Goal: Check status: Check status

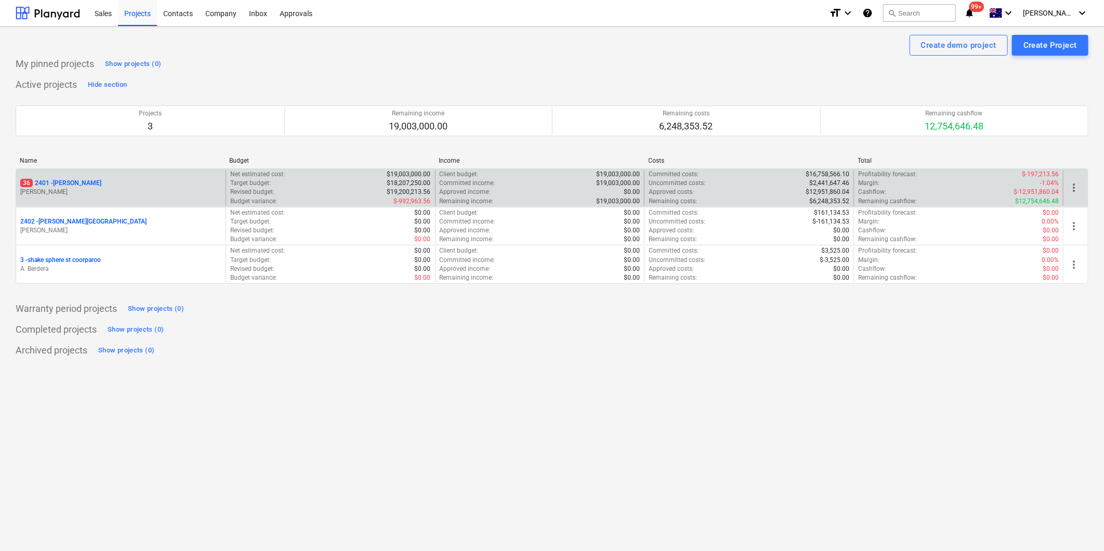
click at [154, 188] on p "[PERSON_NAME]" at bounding box center [120, 192] width 201 height 9
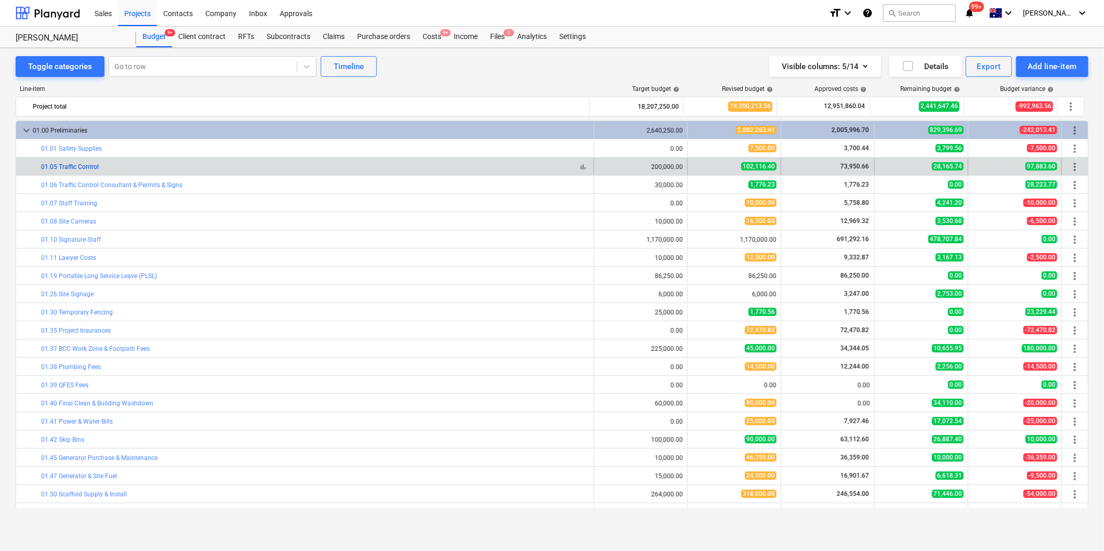
click at [85, 164] on link "01.05 Traffic Control" at bounding box center [70, 166] width 58 height 7
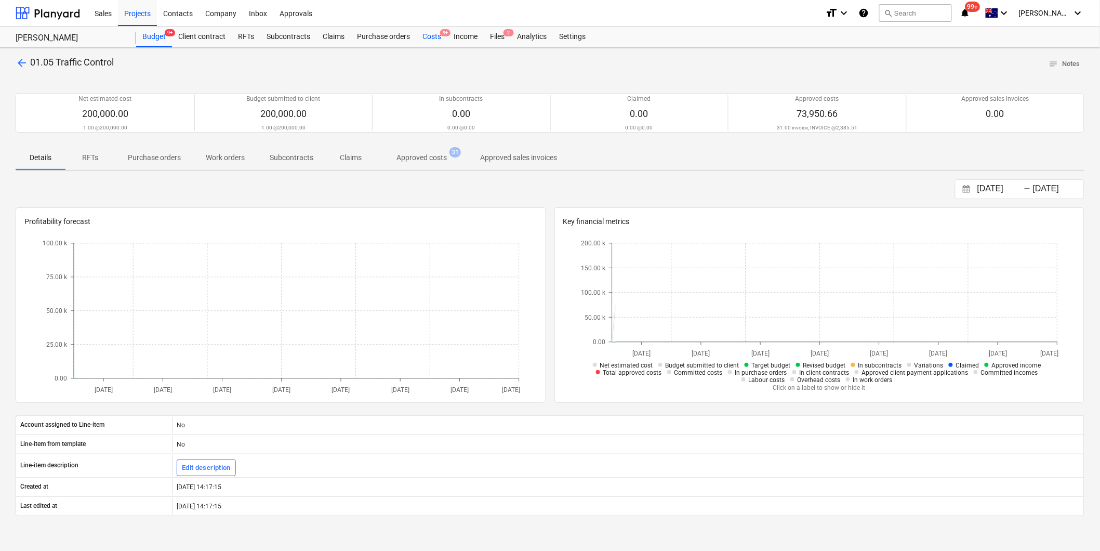
click at [424, 34] on div "Costs 9+" at bounding box center [431, 37] width 31 height 21
click at [412, 164] on span "Approved costs 31" at bounding box center [422, 157] width 92 height 19
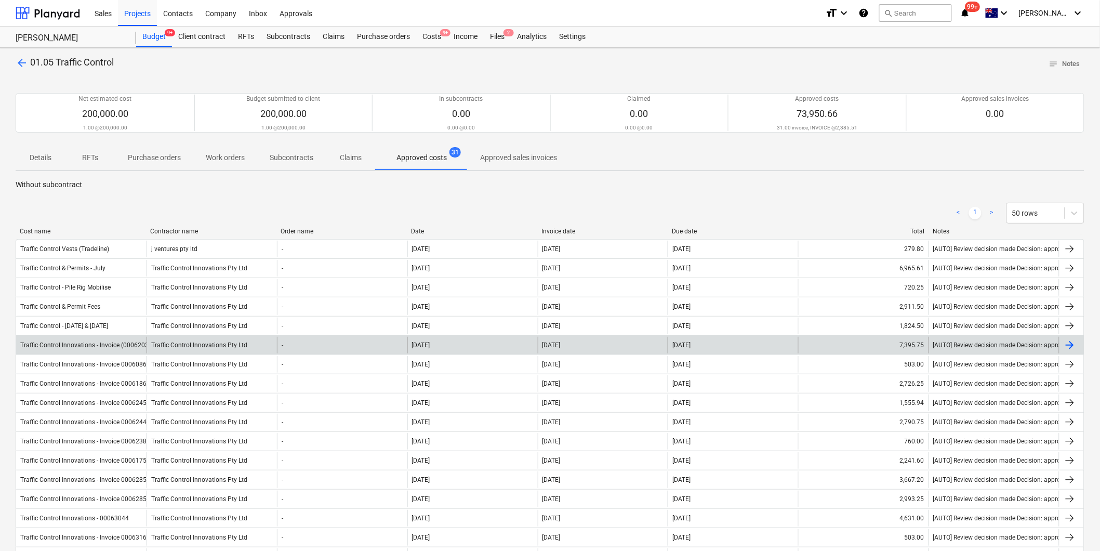
click at [113, 349] on div "Traffic Control Innovations - Invoice (00062034)" at bounding box center [81, 345] width 130 height 17
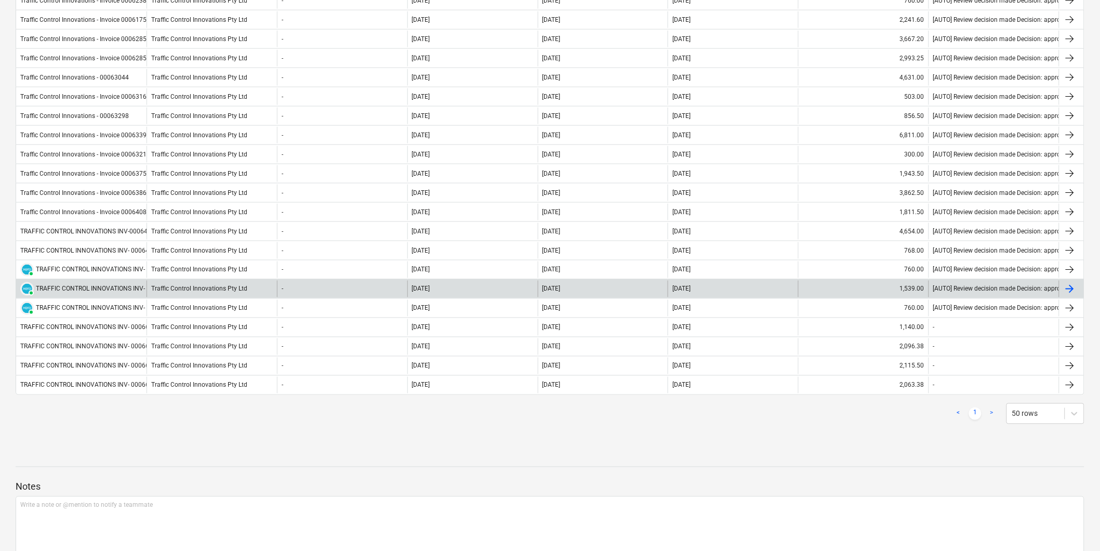
scroll to position [461, 0]
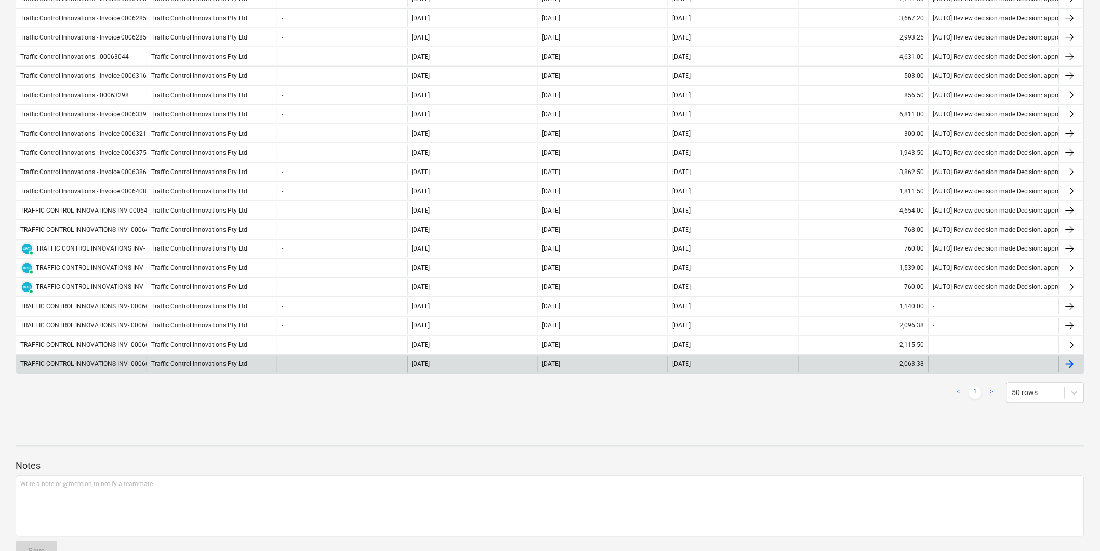
click at [122, 362] on div "TRAFFIC CONTROL INNOVATIONS INV- 00066417" at bounding box center [90, 364] width 140 height 7
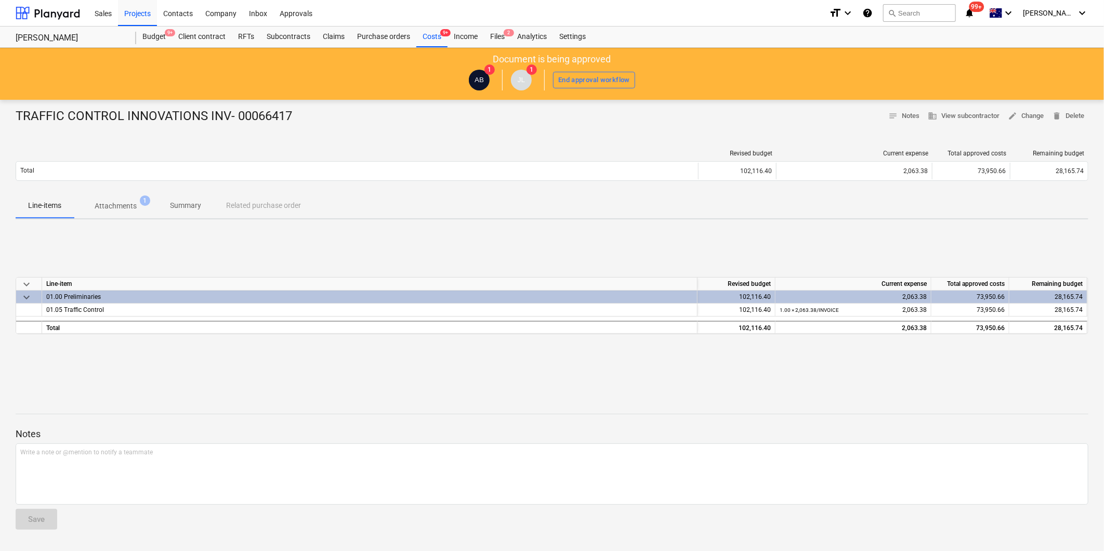
click at [113, 206] on p "Attachments" at bounding box center [116, 206] width 42 height 11
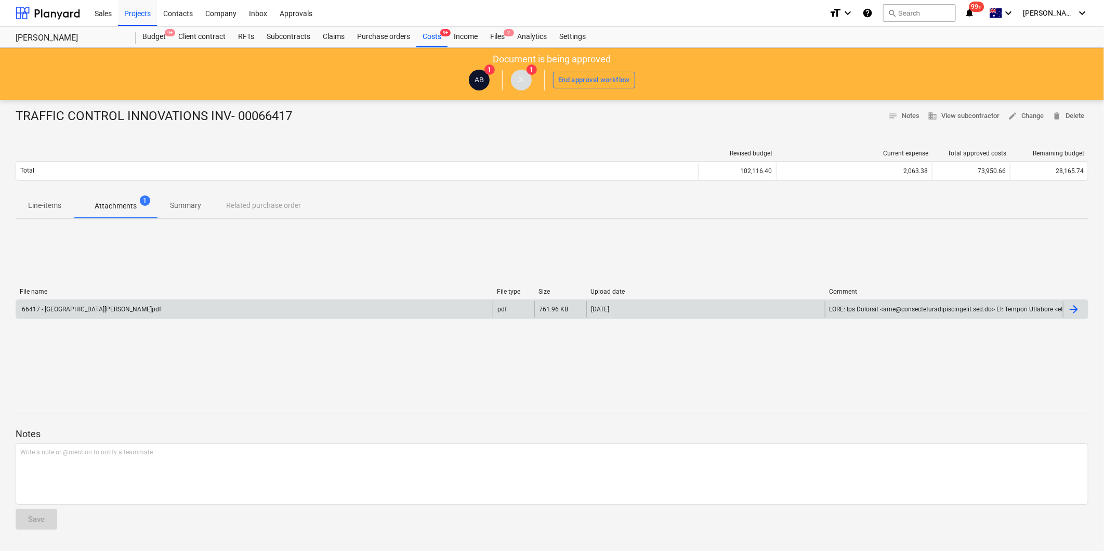
click at [140, 302] on div "66417 - [GEOGRAPHIC_DATA][PERSON_NAME]pdf" at bounding box center [254, 309] width 477 height 17
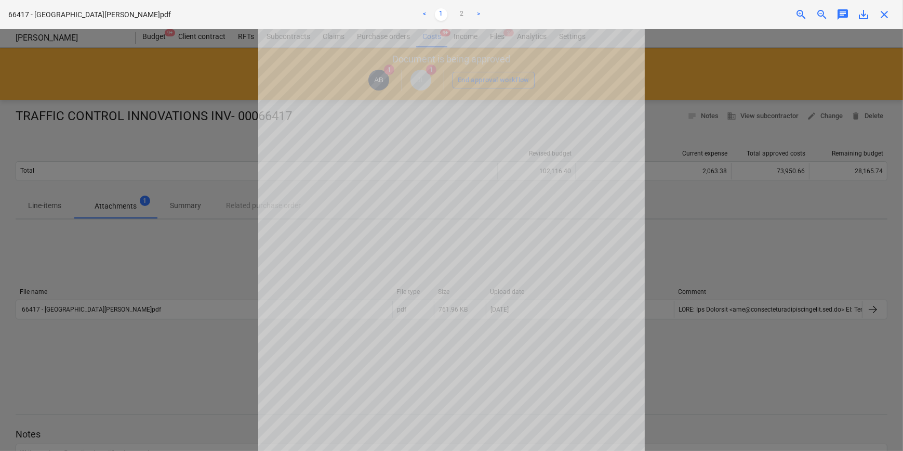
scroll to position [47, 0]
click at [705, 190] on div at bounding box center [451, 239] width 903 height 421
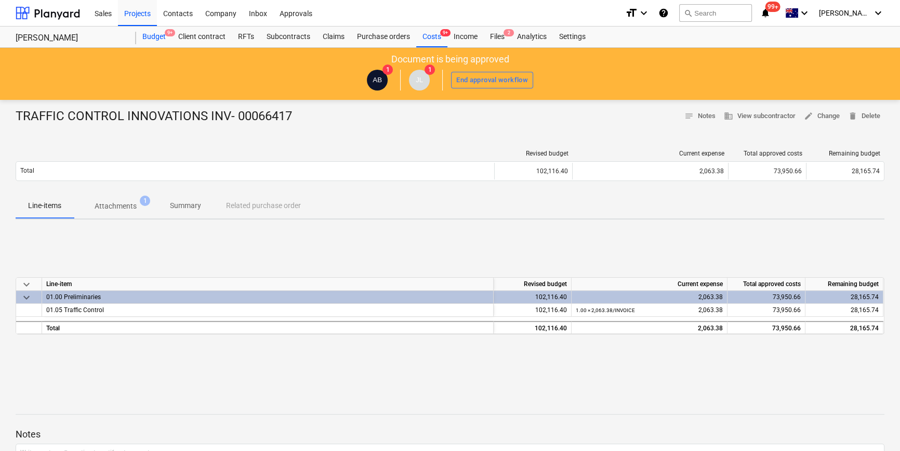
click at [157, 41] on div "Budget 9+" at bounding box center [154, 37] width 36 height 21
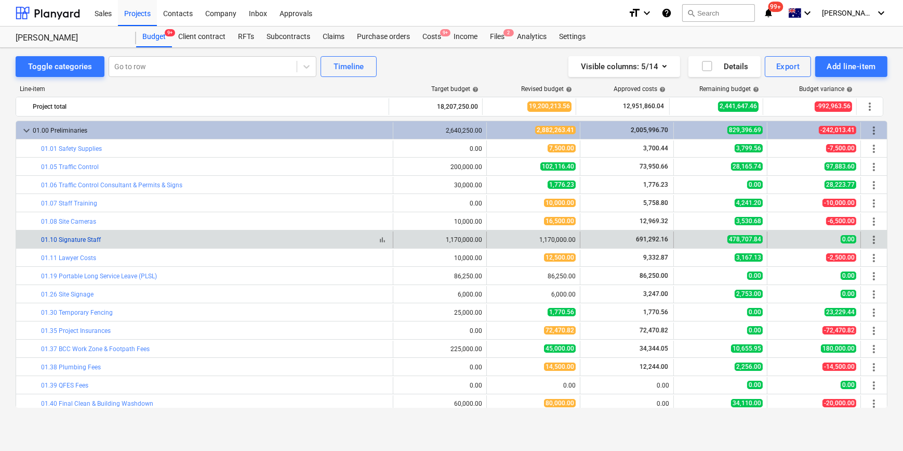
click at [87, 241] on link "01.10 Signature Staff" at bounding box center [71, 239] width 60 height 7
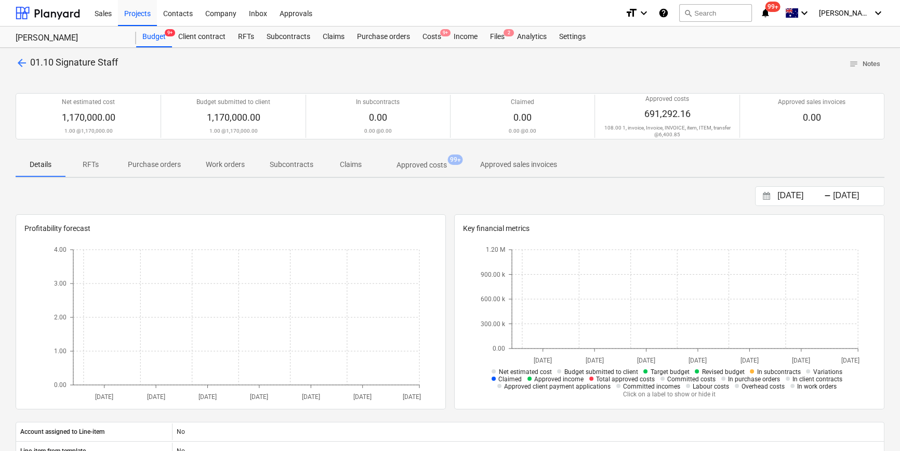
click at [414, 164] on p "Approved costs" at bounding box center [422, 165] width 50 height 11
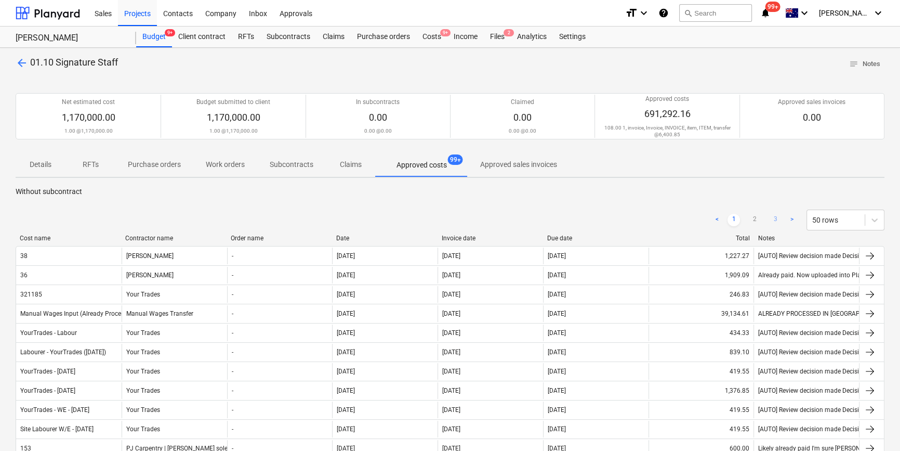
click at [746, 218] on link "3" at bounding box center [775, 220] width 12 height 12
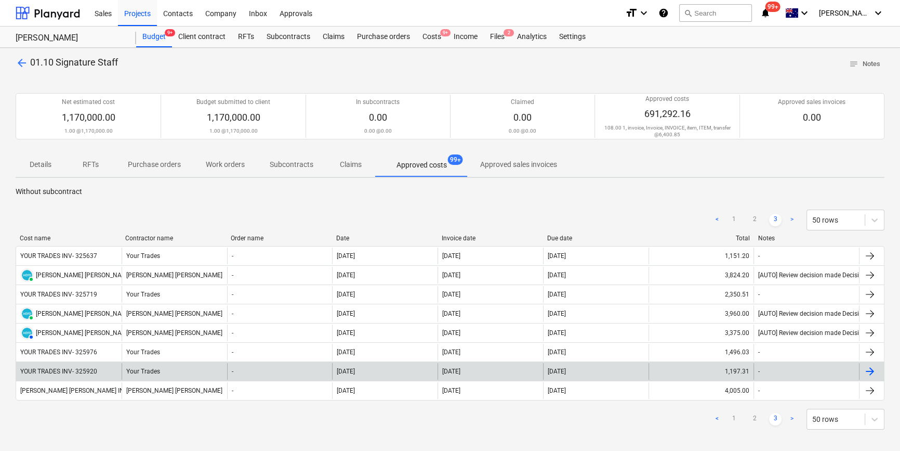
click at [61, 370] on div "YOUR TRADES INV- 325920" at bounding box center [58, 370] width 77 height 7
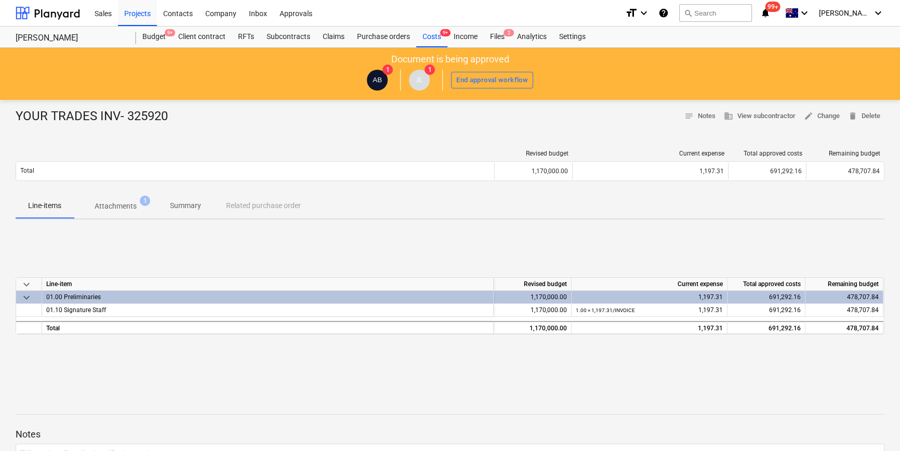
click at [136, 208] on p "Attachments" at bounding box center [116, 206] width 42 height 11
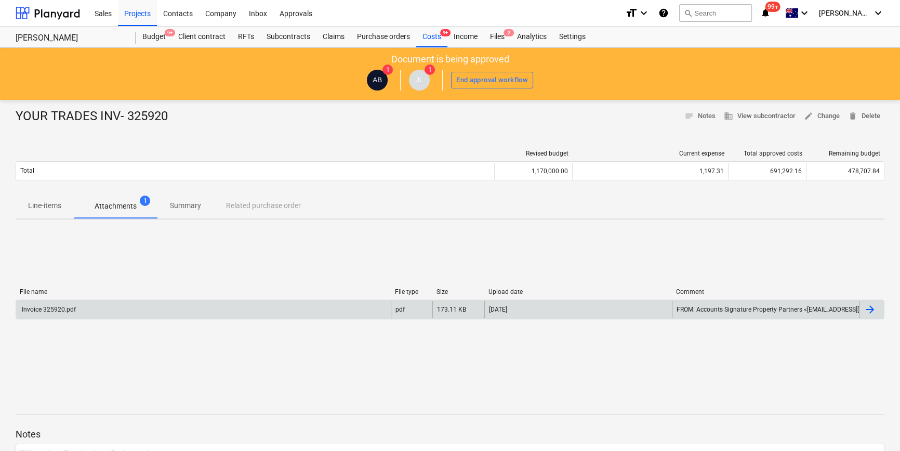
click at [129, 311] on div "Invoice 325920.pdf" at bounding box center [203, 309] width 375 height 17
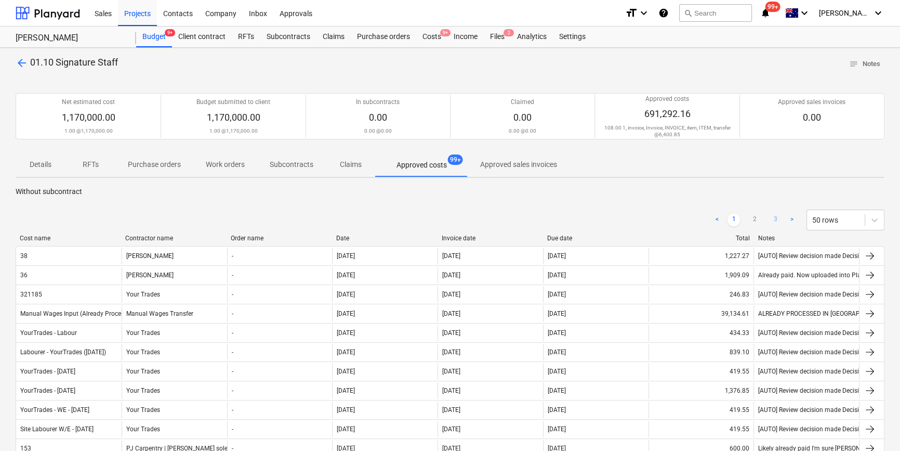
click at [746, 216] on link "3" at bounding box center [775, 220] width 12 height 12
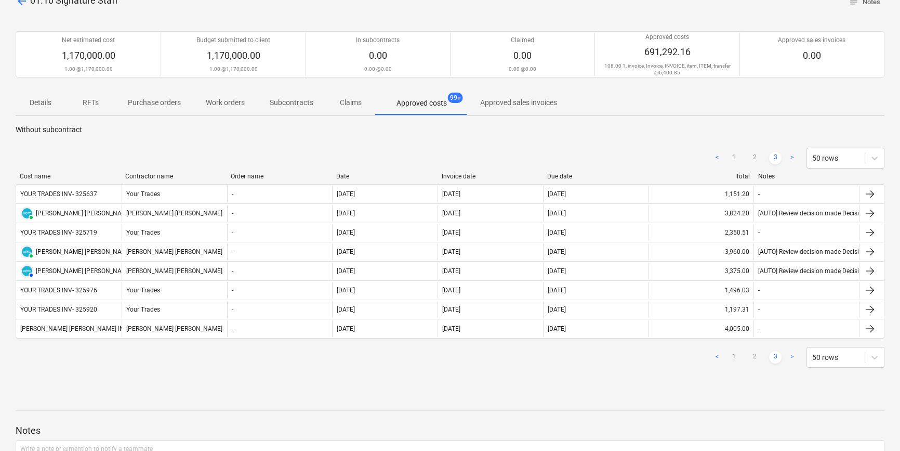
scroll to position [153, 0]
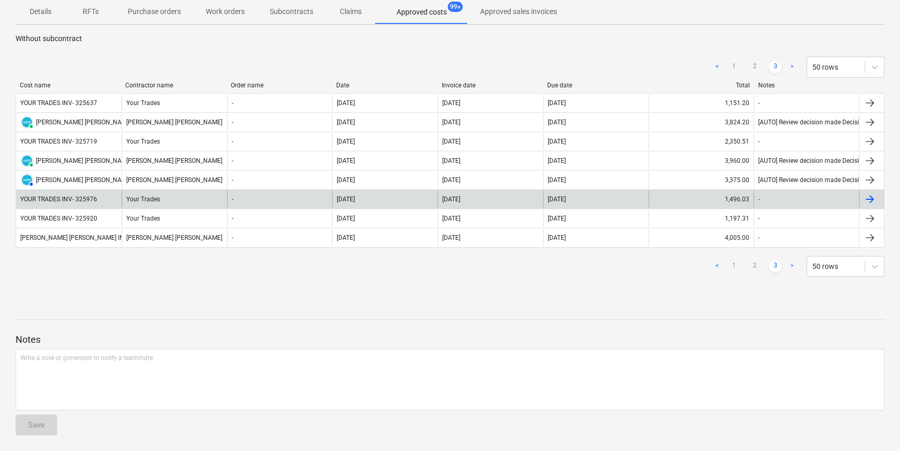
click at [81, 202] on div "YOUR TRADES INV- 325976" at bounding box center [58, 198] width 77 height 7
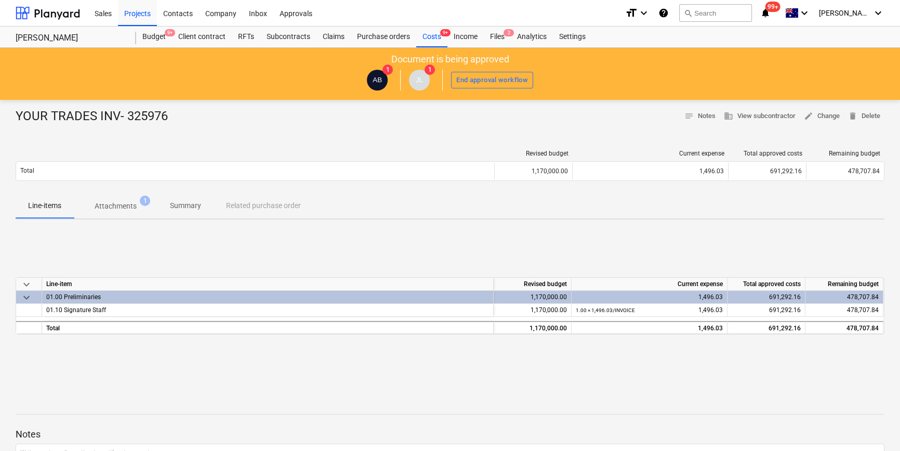
click at [113, 214] on span "Attachments 1" at bounding box center [116, 205] width 84 height 19
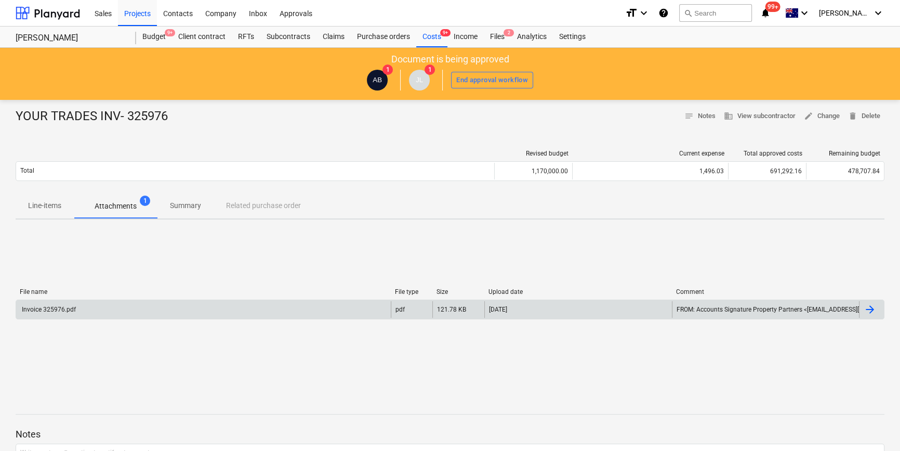
click at [113, 305] on div "Invoice 325976.pdf" at bounding box center [203, 309] width 375 height 17
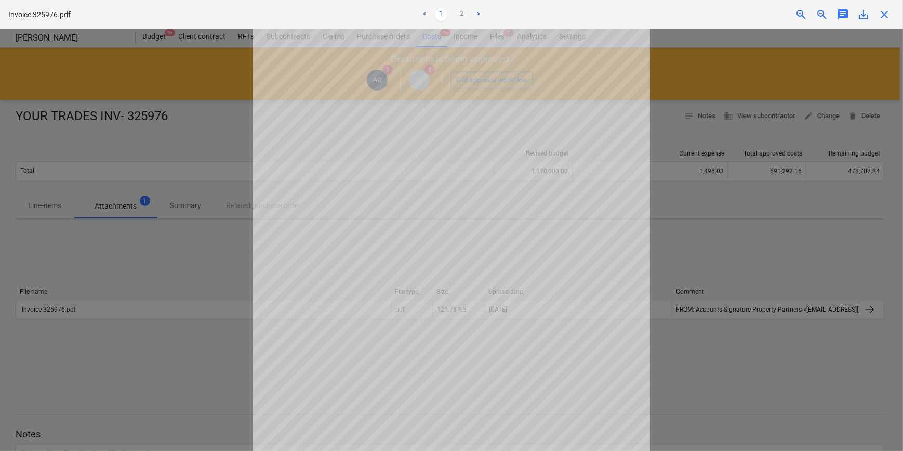
click at [240, 206] on div at bounding box center [451, 239] width 903 height 421
